Goal: Information Seeking & Learning: Learn about a topic

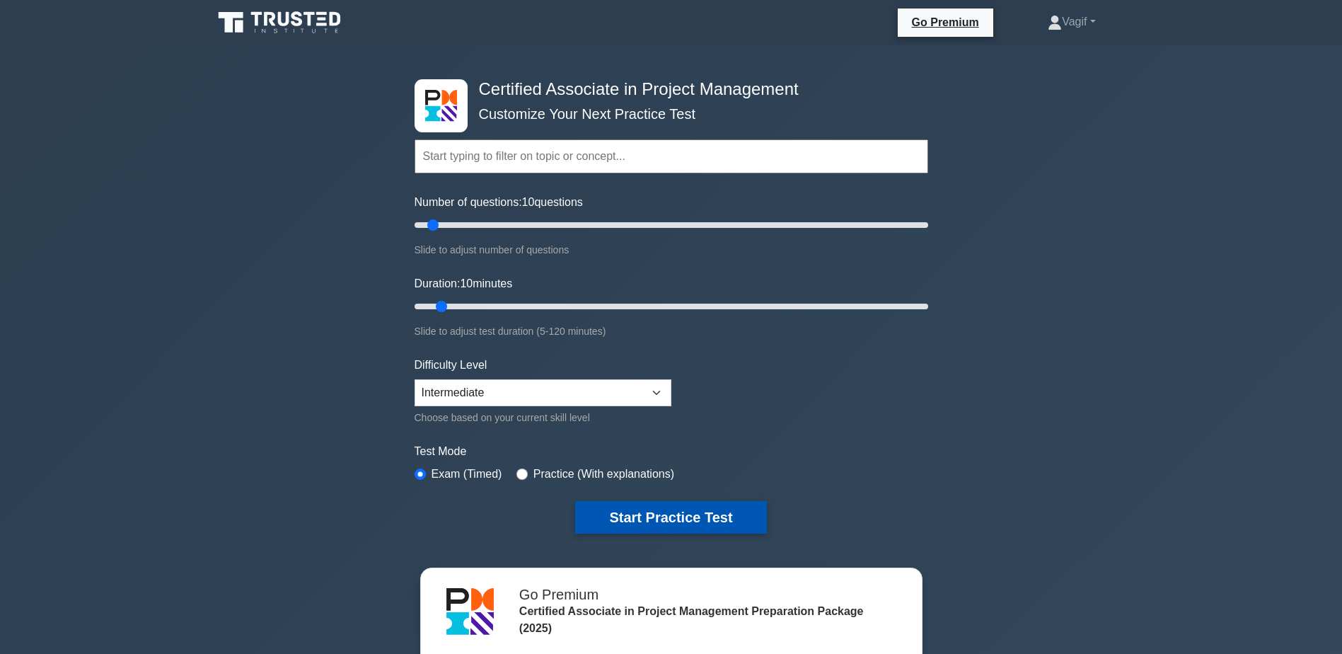
click at [653, 522] on button "Start Practice Test" at bounding box center [670, 517] width 191 height 33
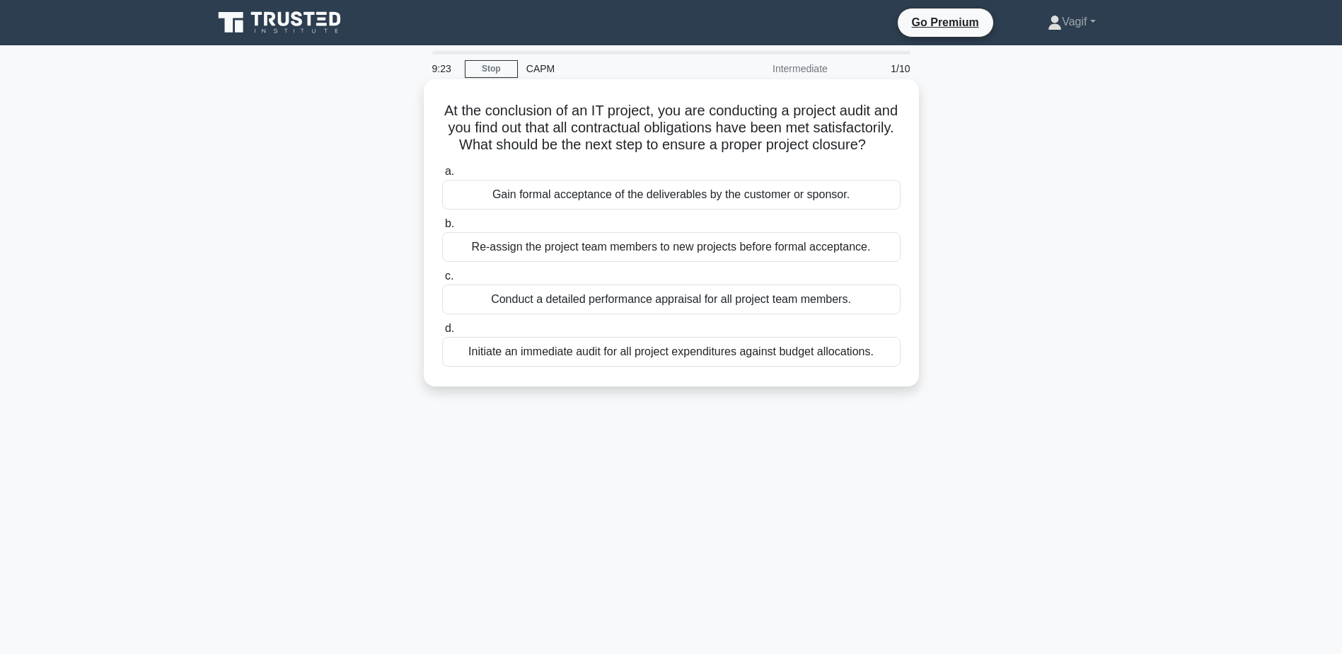
click at [603, 209] on div "Gain formal acceptance of the deliverables by the customer or sponsor." at bounding box center [671, 195] width 458 height 30
click at [442, 176] on input "a. Gain formal acceptance of the deliverables by the customer or sponsor." at bounding box center [442, 171] width 0 height 9
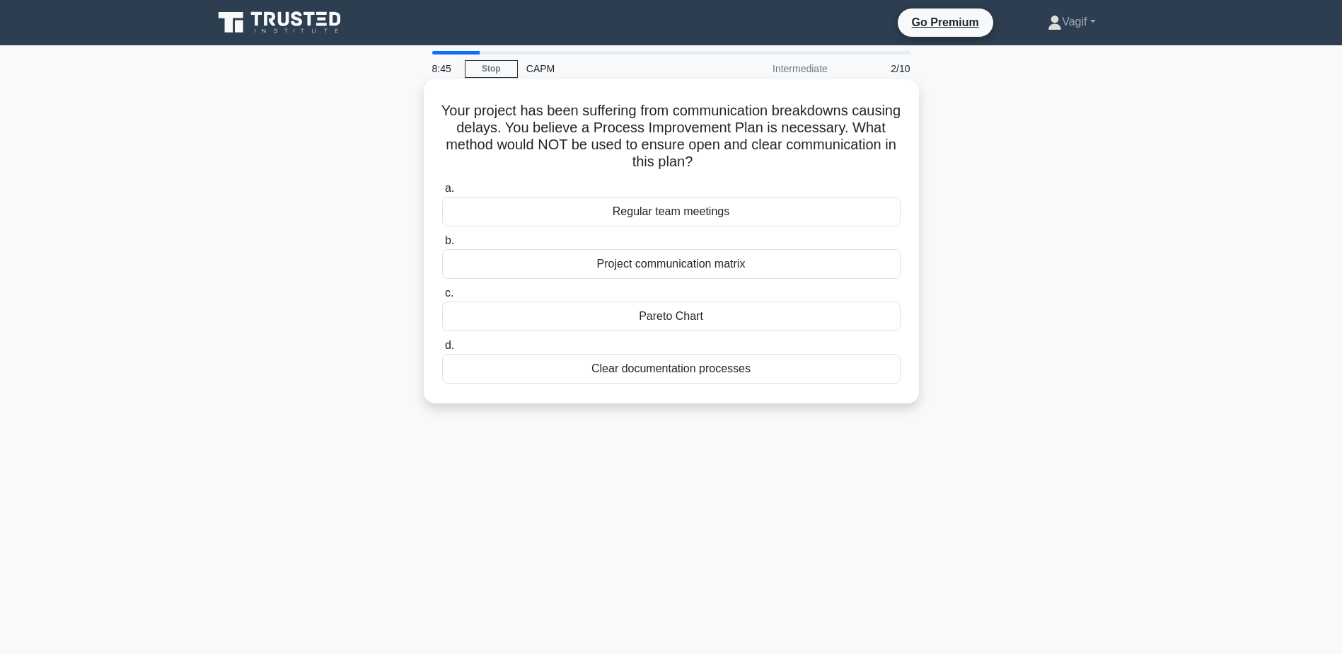
click at [690, 369] on div "Clear documentation processes" at bounding box center [671, 369] width 458 height 30
click at [442, 350] on input "d. Clear documentation processes" at bounding box center [442, 345] width 0 height 9
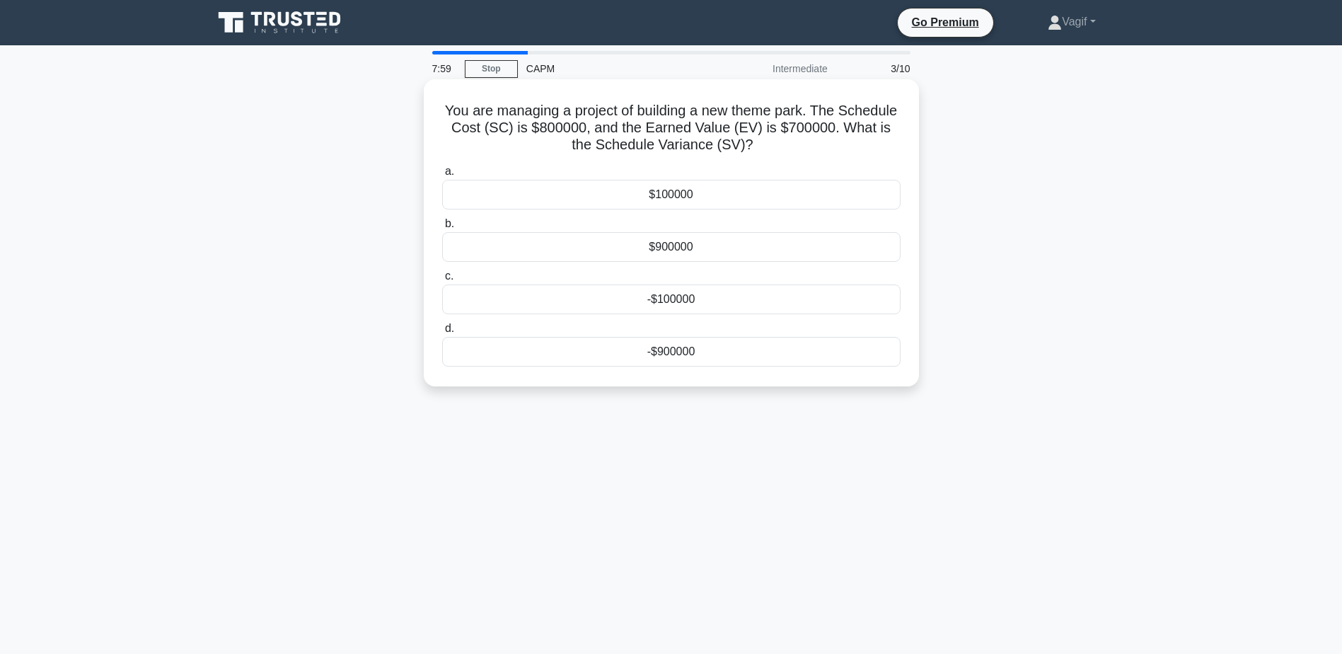
click at [652, 299] on div "-$100000" at bounding box center [671, 299] width 458 height 30
click at [442, 281] on input "c. -$100000" at bounding box center [442, 276] width 0 height 9
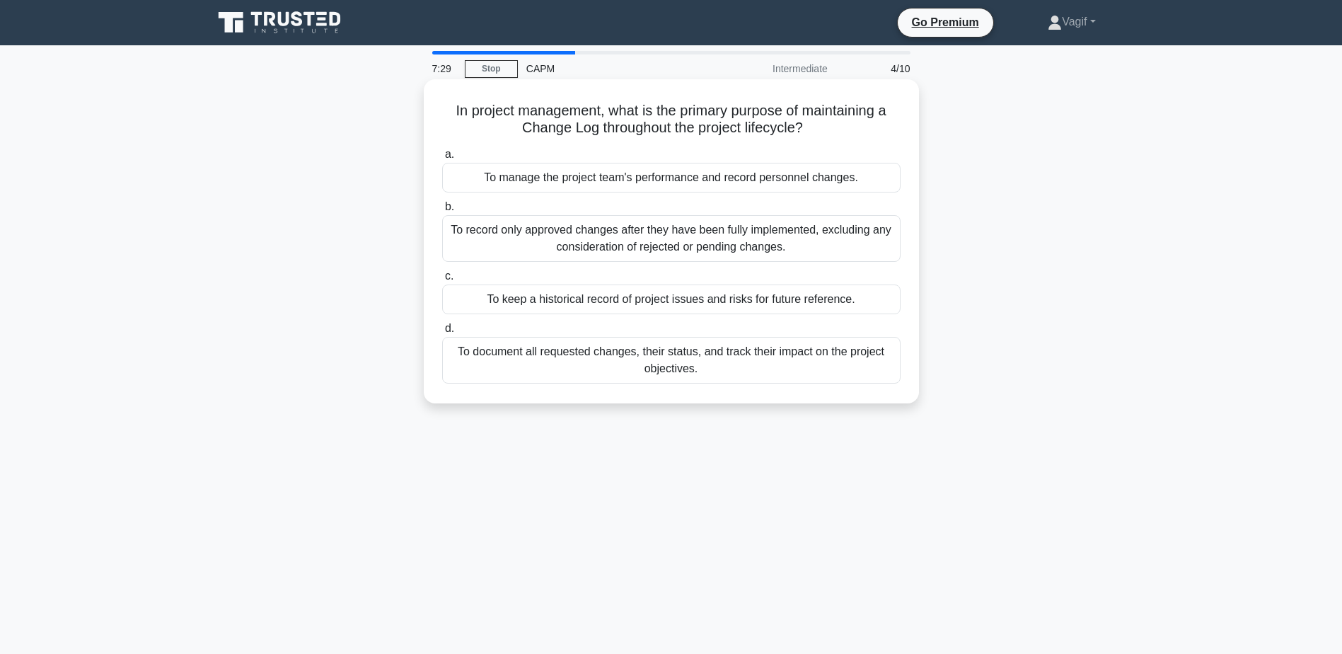
click at [676, 370] on div "To document all requested changes, their status, and track their impact on the …" at bounding box center [671, 360] width 458 height 47
click at [442, 333] on input "d. To document all requested changes, their status, and track their impact on t…" at bounding box center [442, 328] width 0 height 9
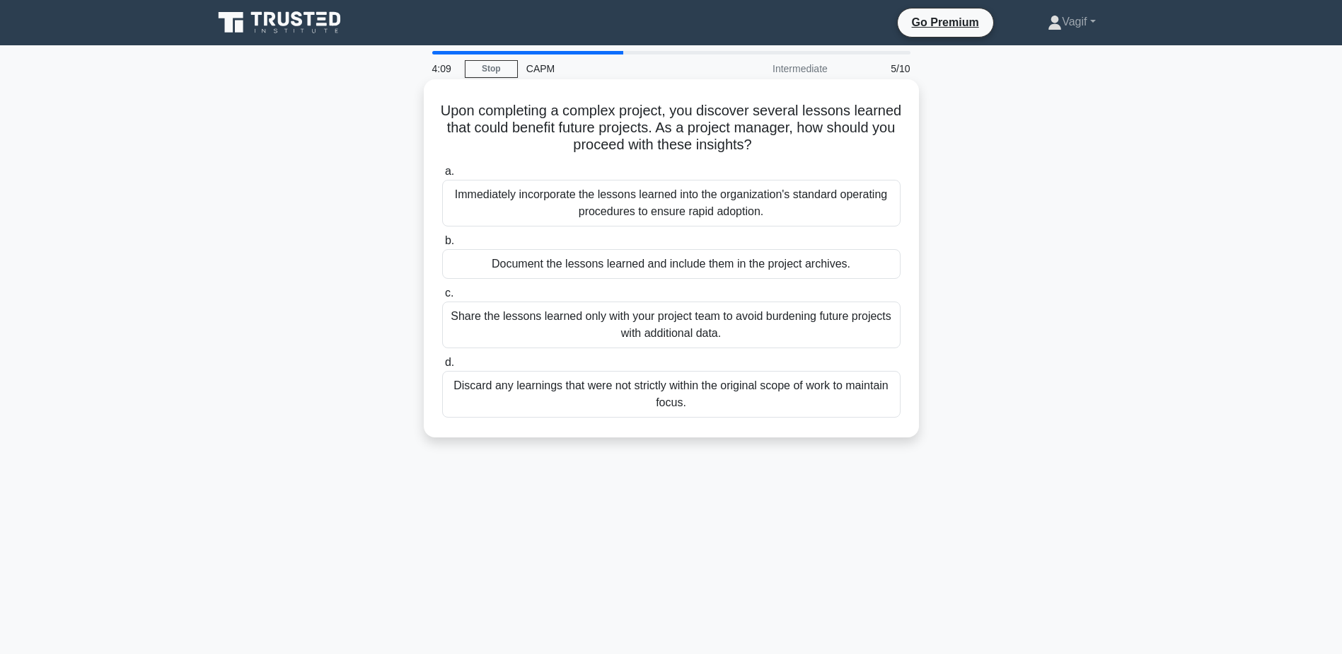
click at [686, 213] on div "Immediately incorporate the lessons learned into the organization's standard op…" at bounding box center [671, 203] width 458 height 47
click at [442, 176] on input "a. Immediately incorporate the lessons learned into the organization's standard…" at bounding box center [442, 171] width 0 height 9
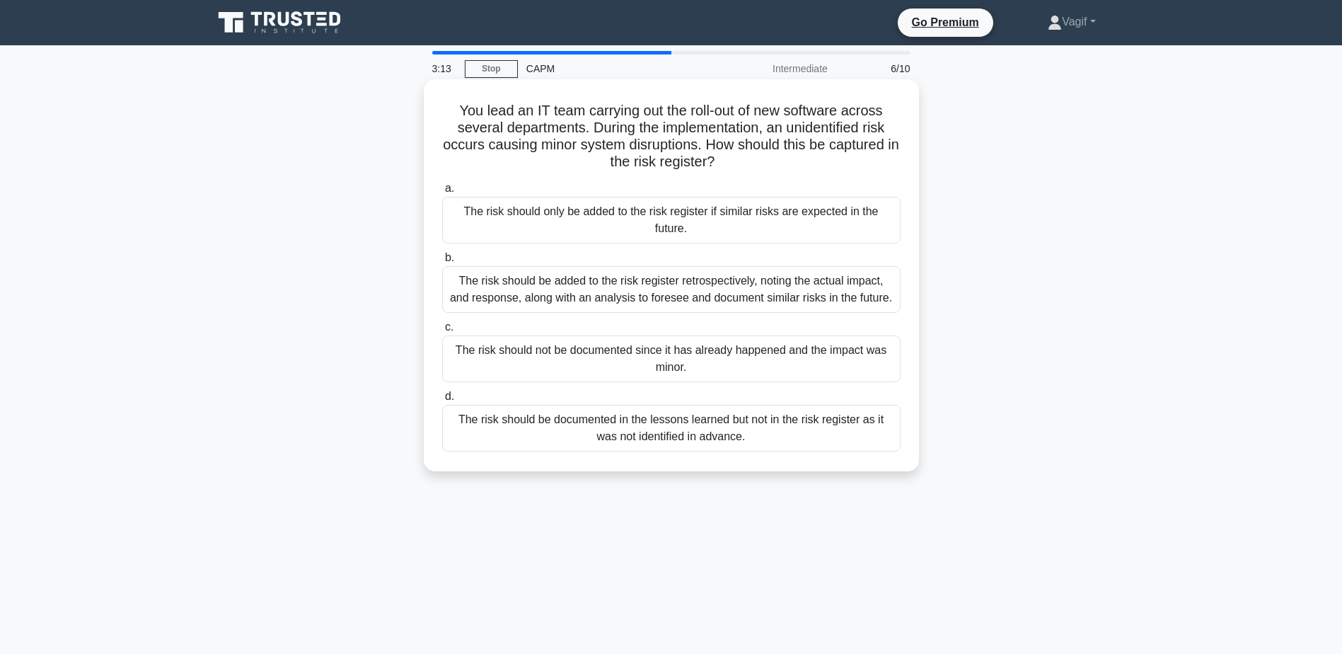
click at [558, 294] on div "The risk should be added to the risk register retrospectively, noting the actua…" at bounding box center [671, 289] width 458 height 47
click at [442, 262] on input "b. The risk should be added to the risk register retrospectively, noting the ac…" at bounding box center [442, 257] width 0 height 9
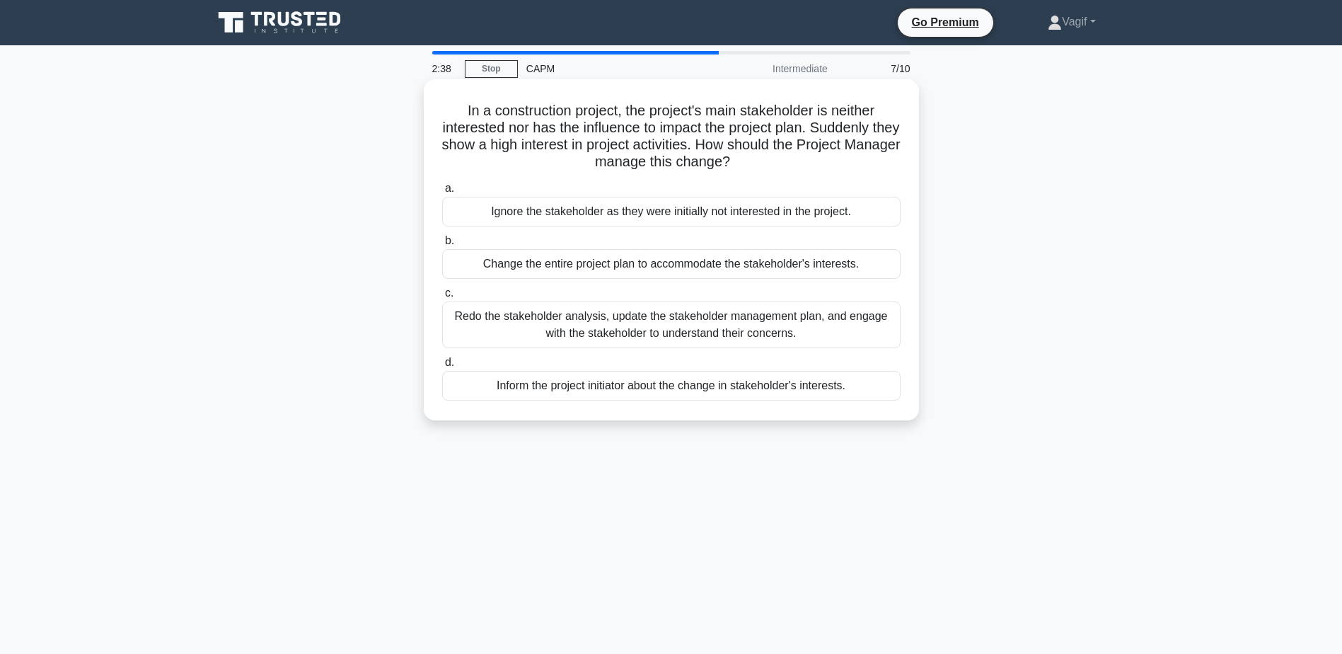
click at [649, 339] on div "Redo the stakeholder analysis, update the stakeholder management plan, and enga…" at bounding box center [671, 324] width 458 height 47
click at [442, 298] on input "c. Redo the stakeholder analysis, update the stakeholder management plan, and e…" at bounding box center [442, 293] width 0 height 9
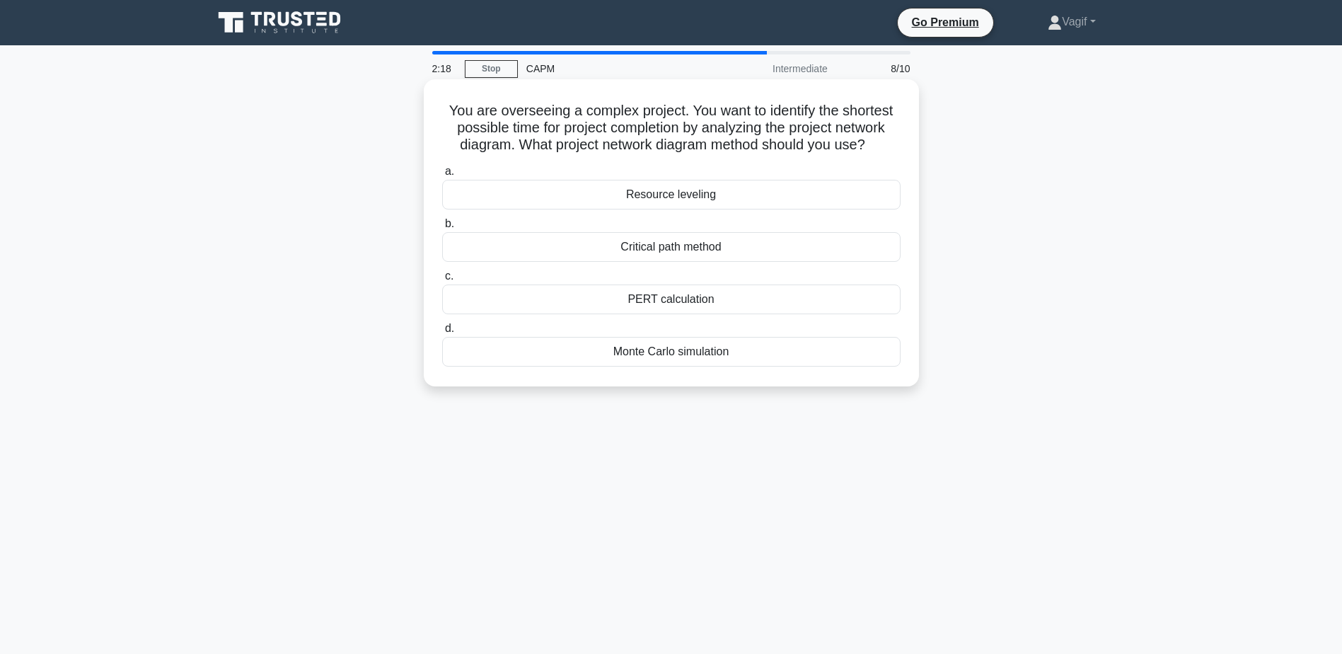
click at [734, 202] on div "Resource leveling" at bounding box center [671, 195] width 458 height 30
click at [442, 176] on input "a. Resource leveling" at bounding box center [442, 171] width 0 height 9
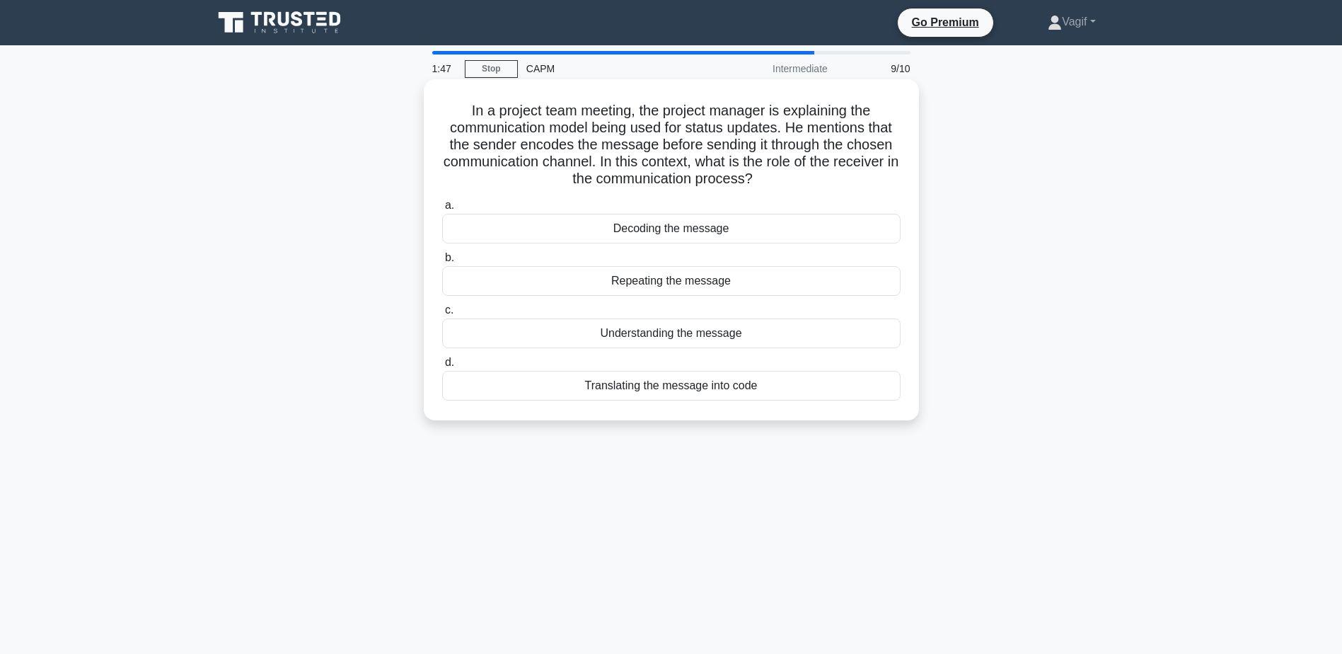
click at [671, 235] on div "Decoding the message" at bounding box center [671, 229] width 458 height 30
click at [442, 210] on input "a. Decoding the message" at bounding box center [442, 205] width 0 height 9
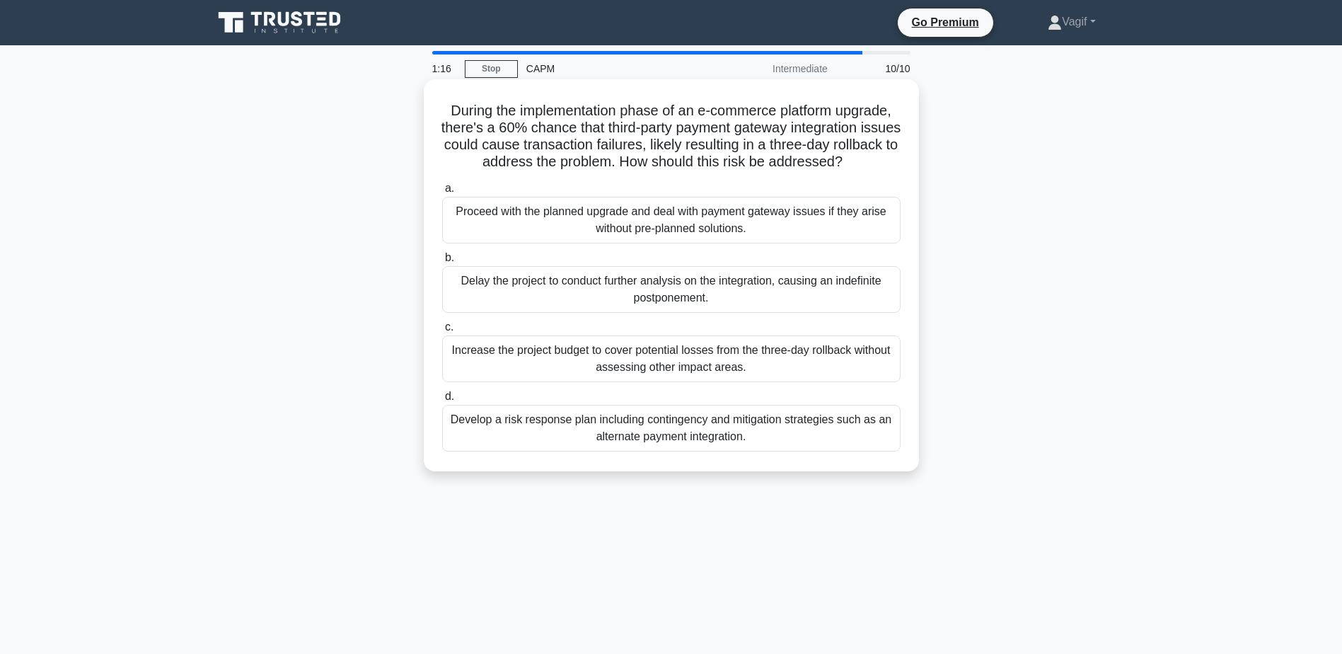
click at [693, 442] on div "Develop a risk response plan including contingency and mitigation strategies su…" at bounding box center [671, 428] width 458 height 47
click at [442, 401] on input "d. Develop a risk response plan including contingency and mitigation strategies…" at bounding box center [442, 396] width 0 height 9
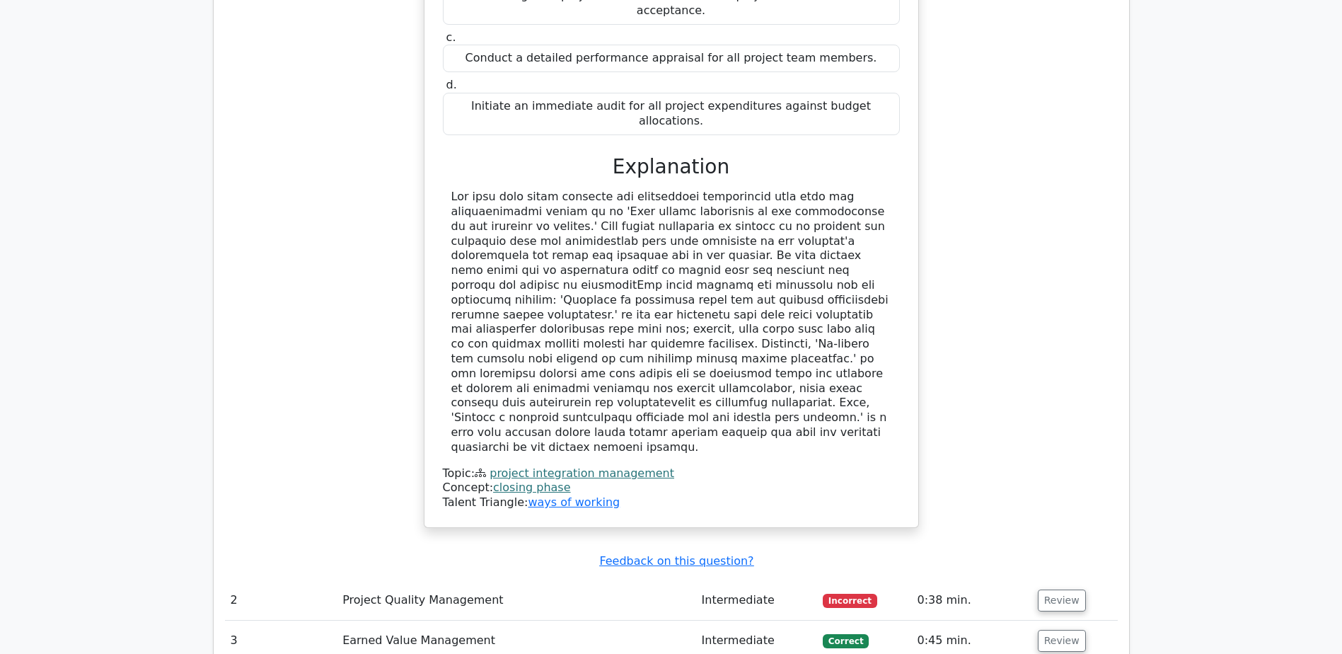
scroll to position [1556, 0]
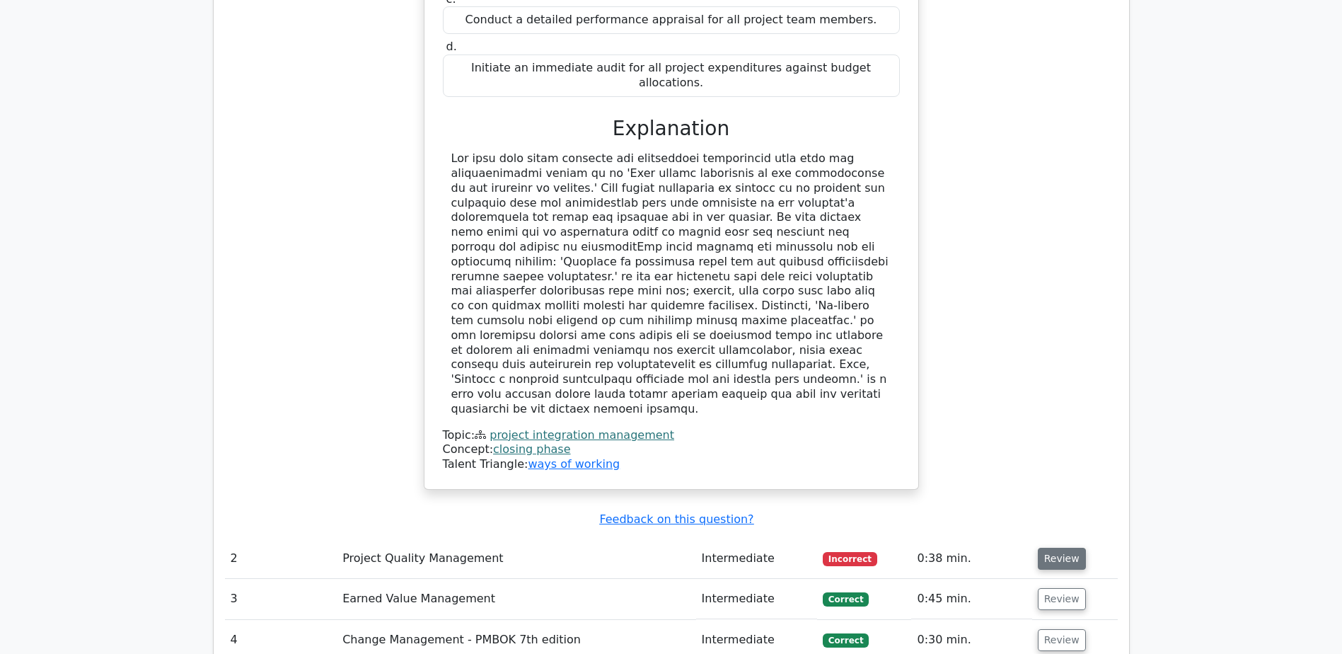
click at [1051, 548] on button "Review" at bounding box center [1062, 559] width 48 height 22
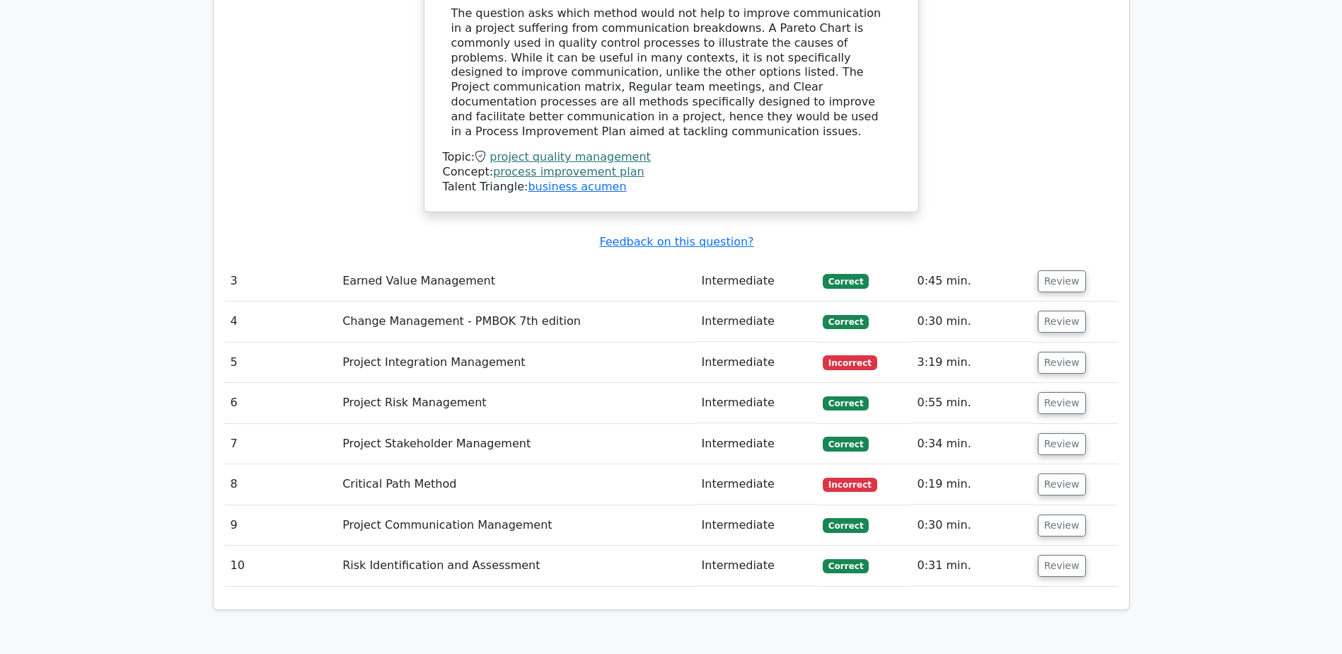
scroll to position [2476, 0]
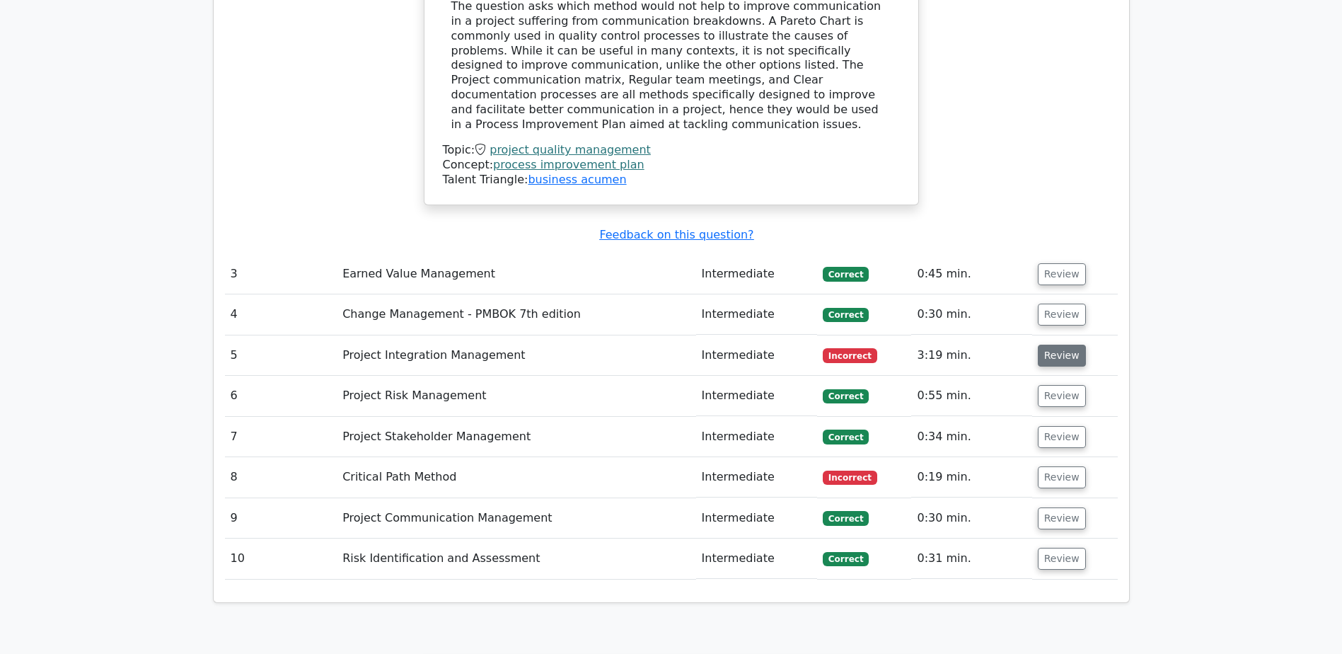
click at [1053, 345] on button "Review" at bounding box center [1062, 356] width 48 height 22
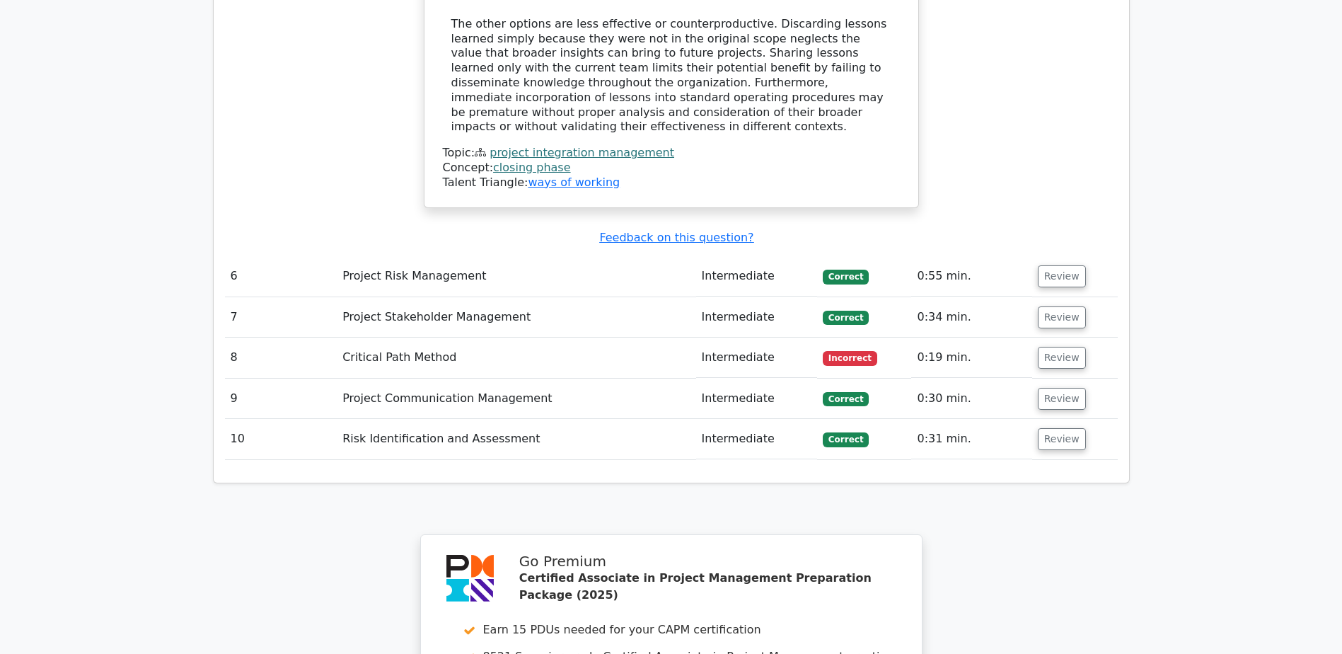
scroll to position [3325, 0]
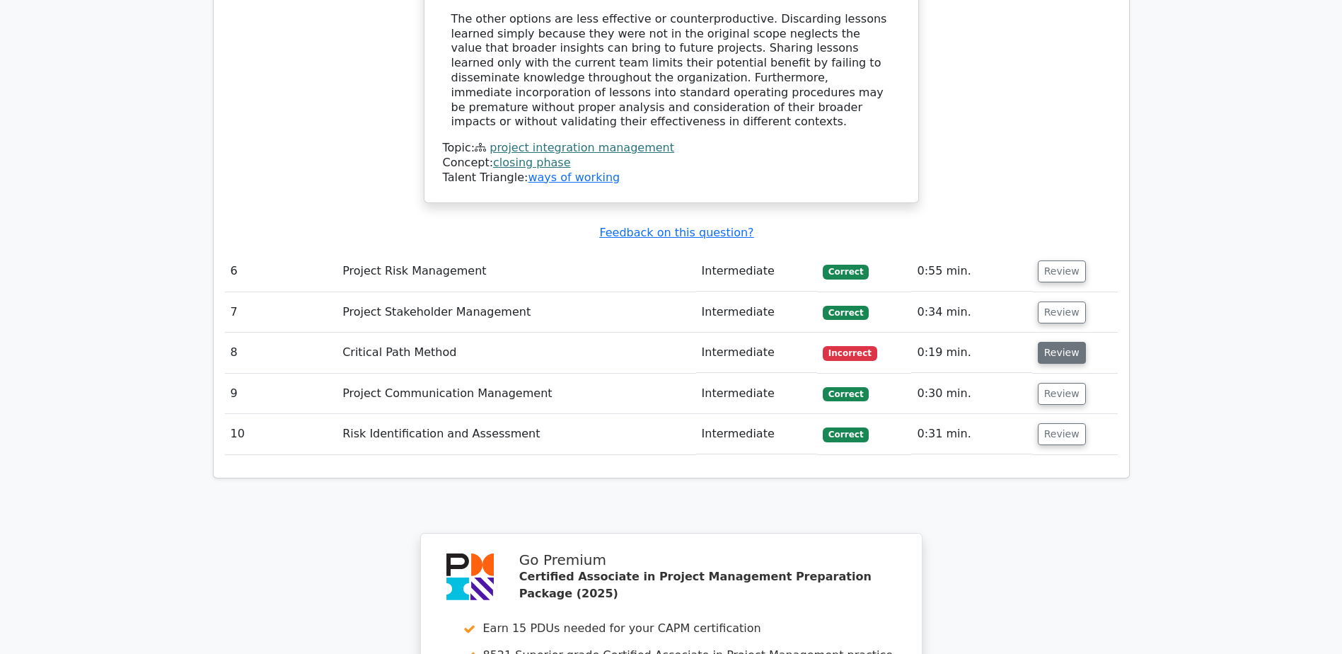
click at [1047, 342] on button "Review" at bounding box center [1062, 353] width 48 height 22
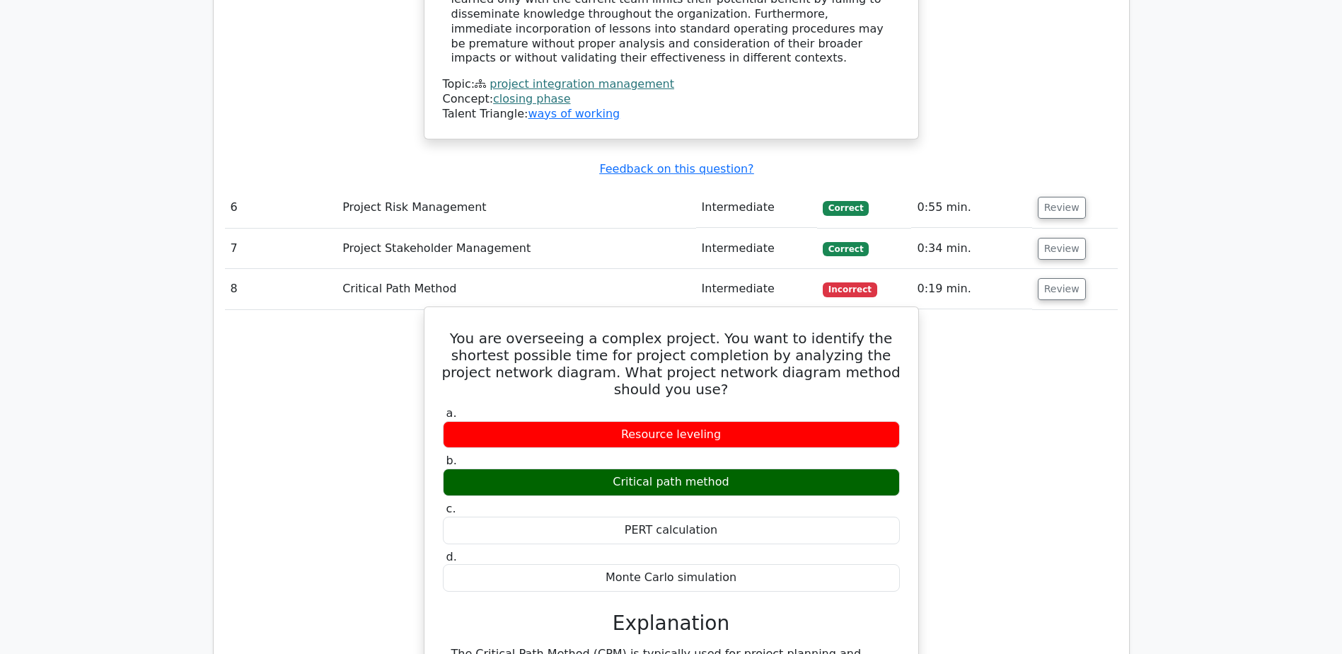
scroll to position [3467, 0]
